Goal: Information Seeking & Learning: Find specific fact

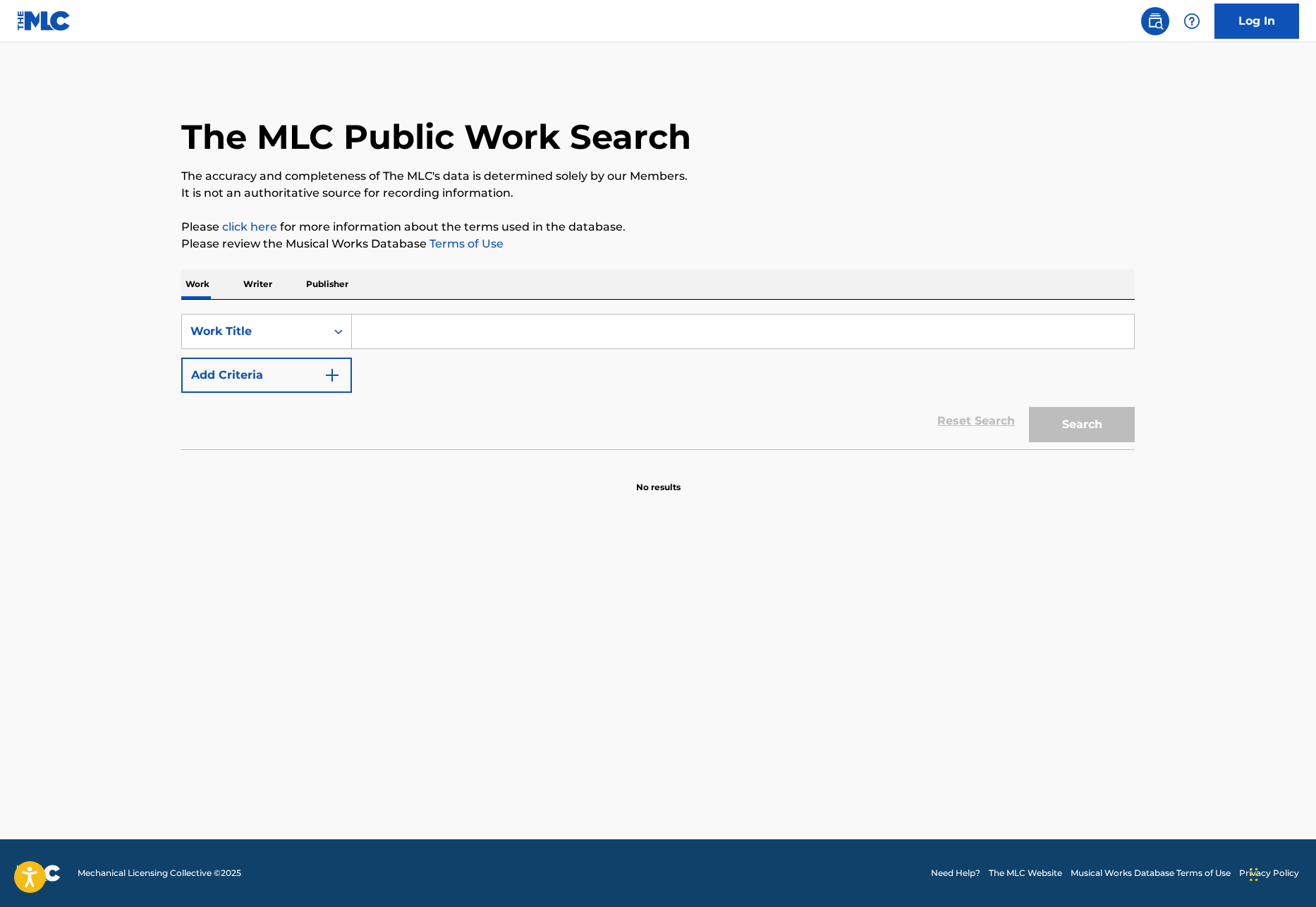
click at [528, 346] on input "Search Form" at bounding box center [743, 331] width 782 height 34
type input "stoned"
click at [335, 373] on img "Search Form" at bounding box center [332, 374] width 17 height 17
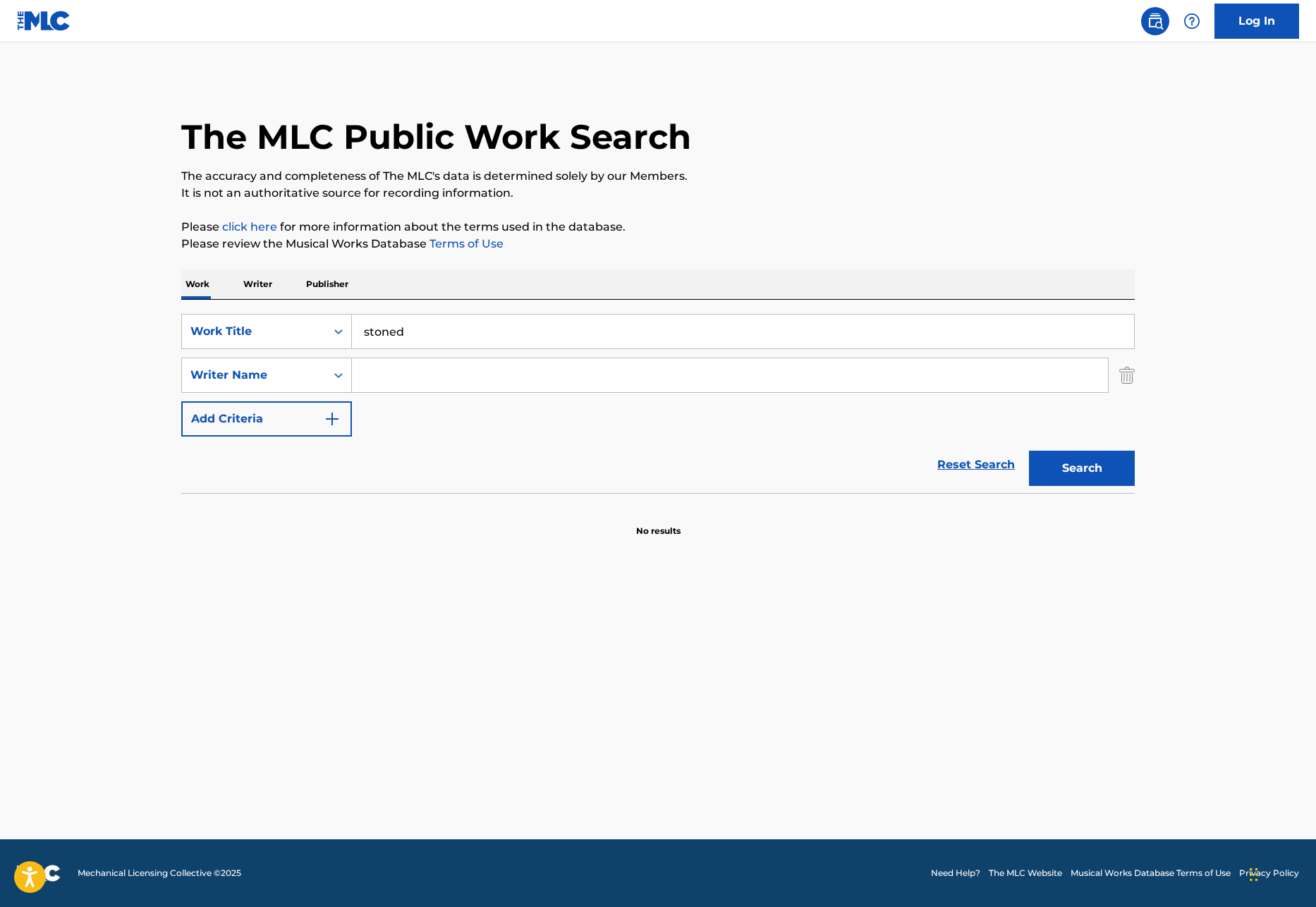
click at [365, 378] on input "Search Form" at bounding box center [729, 375] width 756 height 34
type input "[PERSON_NAME]"
click at [1028, 451] on button "Search" at bounding box center [1081, 468] width 106 height 36
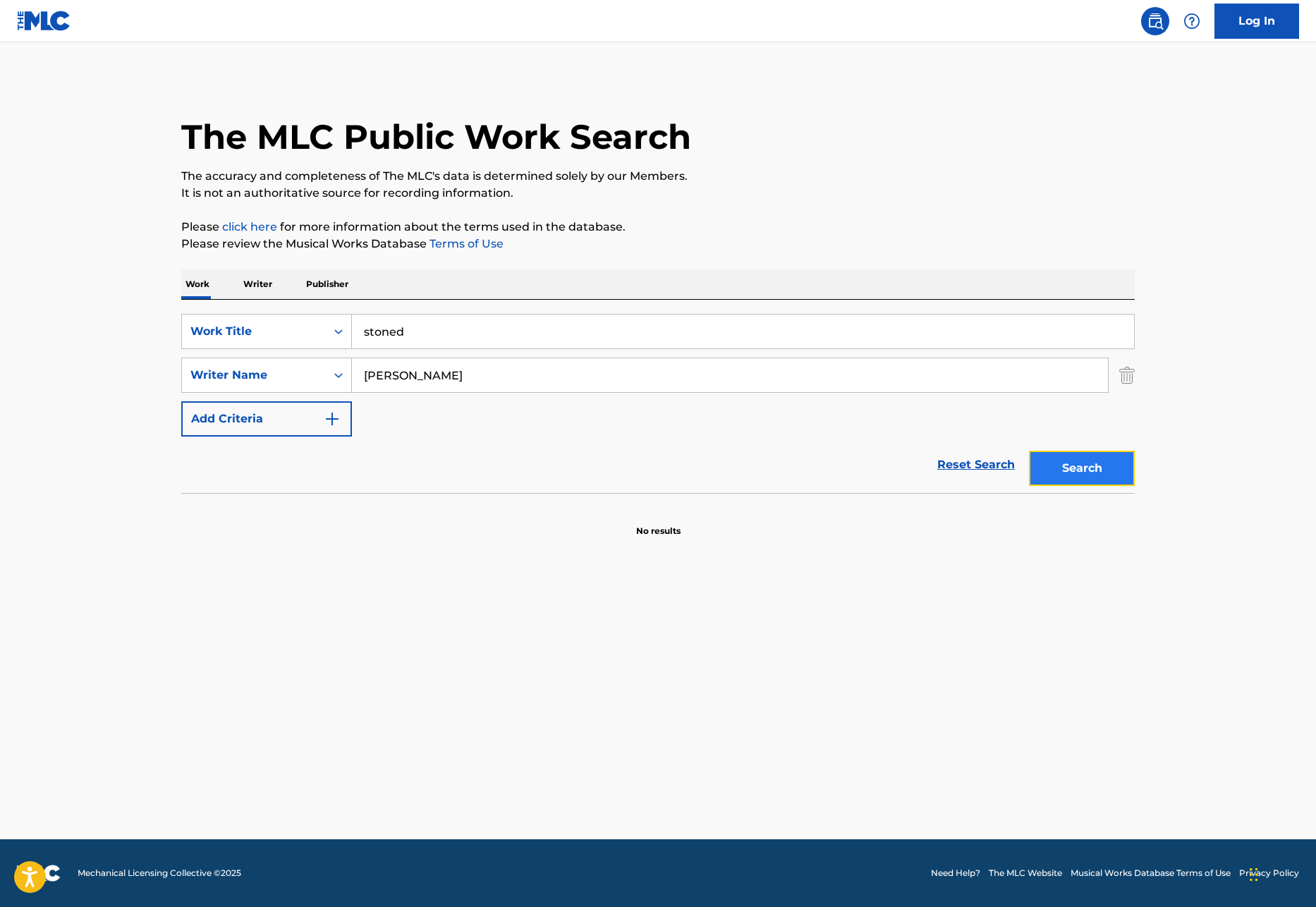
click at [1058, 466] on button "Search" at bounding box center [1081, 468] width 106 height 36
drag, startPoint x: 460, startPoint y: 380, endPoint x: 344, endPoint y: 372, distance: 116.3
click at [344, 372] on div "SearchWithCriteria0d29d086-94eb-4e22-bea1-ba6038f3403e Writer Name [PERSON_NAME]" at bounding box center [657, 375] width 953 height 36
click at [1028, 451] on button "Search" at bounding box center [1081, 468] width 106 height 36
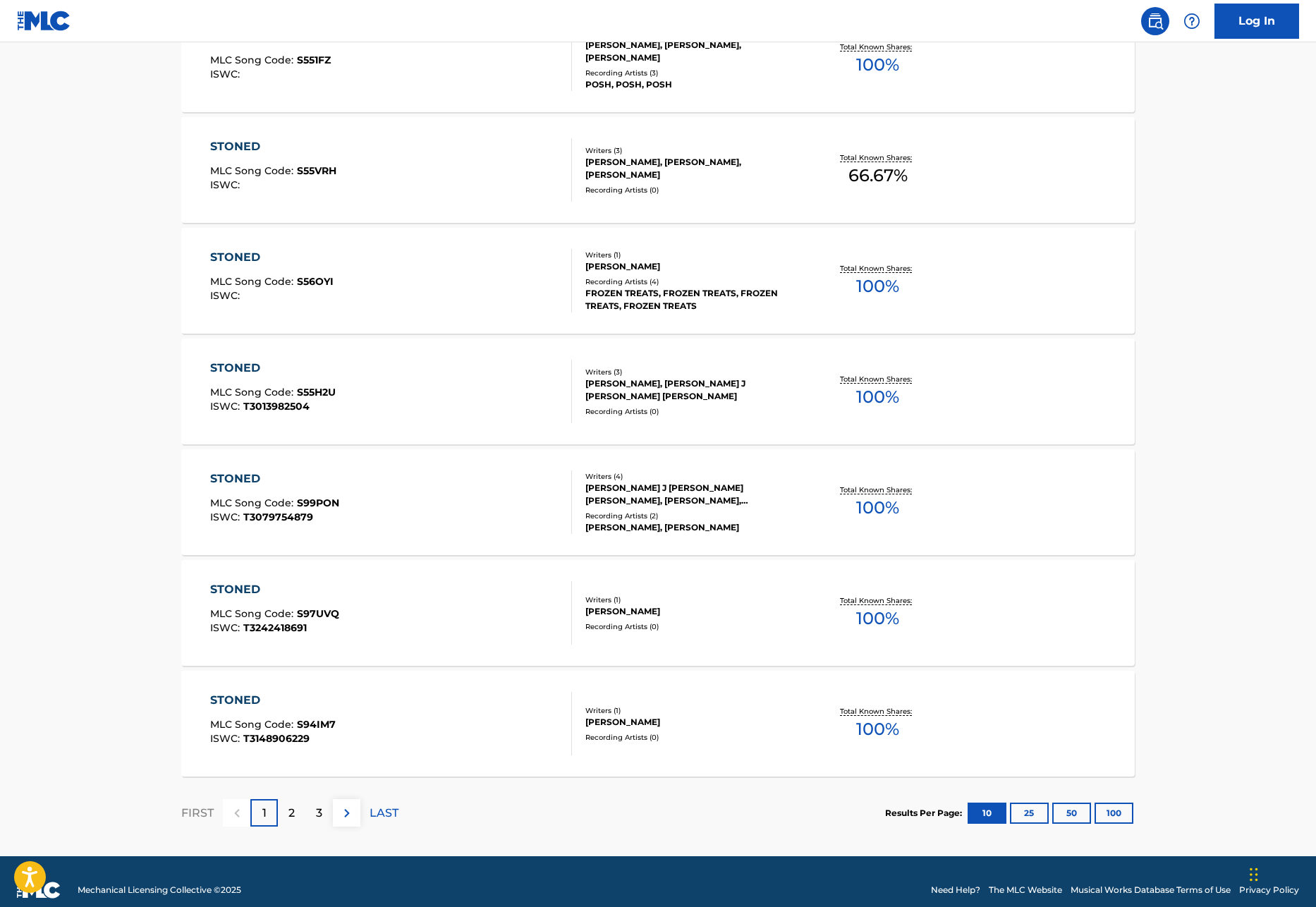
scroll to position [851, 0]
